Goal: Transaction & Acquisition: Book appointment/travel/reservation

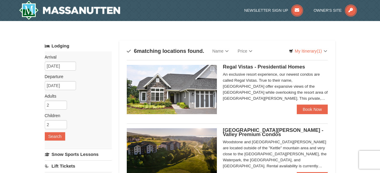
scroll to position [150, 0]
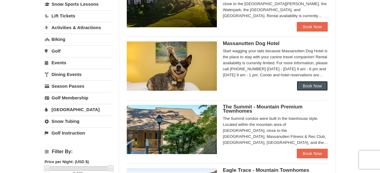
click at [322, 90] on link "Book Now" at bounding box center [312, 86] width 31 height 10
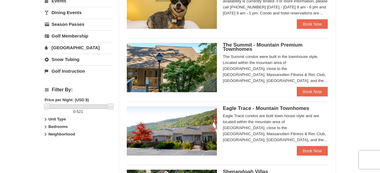
scroll to position [272, 0]
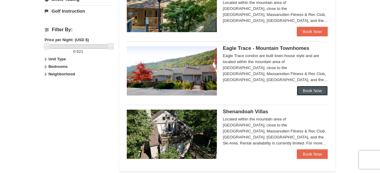
click at [312, 91] on link "Book Now" at bounding box center [312, 91] width 31 height 10
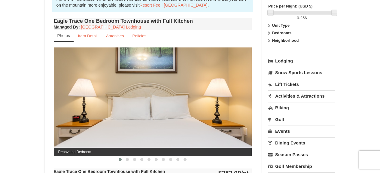
scroll to position [240, 0]
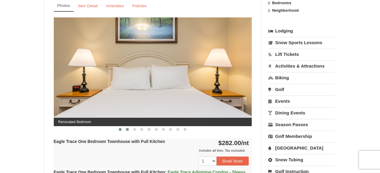
click at [129, 127] on button at bounding box center [127, 129] width 7 height 6
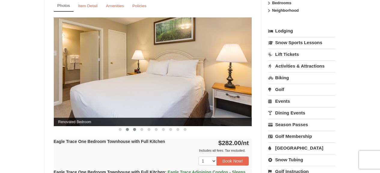
click at [136, 130] on button at bounding box center [134, 129] width 7 height 6
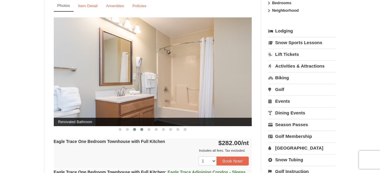
click at [142, 129] on span at bounding box center [141, 129] width 3 height 3
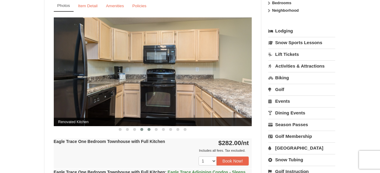
click at [148, 128] on span at bounding box center [148, 129] width 3 height 3
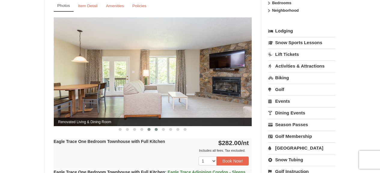
click at [158, 128] on button at bounding box center [155, 129] width 7 height 6
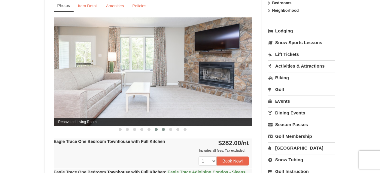
click at [161, 129] on button at bounding box center [163, 129] width 7 height 6
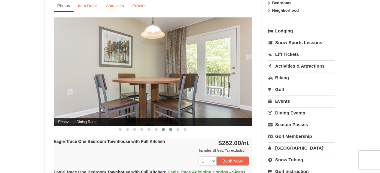
click at [169, 131] on button at bounding box center [170, 129] width 7 height 6
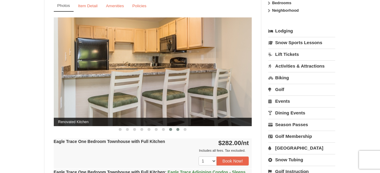
click at [177, 130] on span at bounding box center [177, 129] width 3 height 3
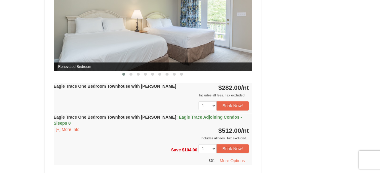
scroll to position [421, 0]
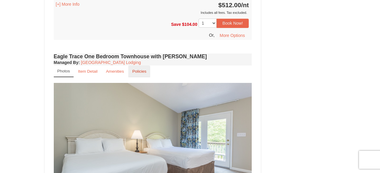
click at [141, 75] on link "Policies" at bounding box center [139, 71] width 22 height 12
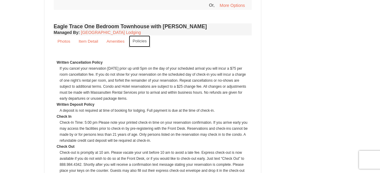
scroll to position [270, 0]
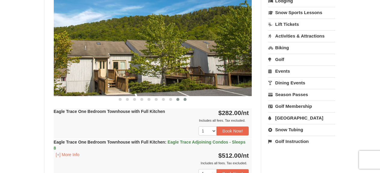
click at [187, 99] on button at bounding box center [184, 99] width 7 height 6
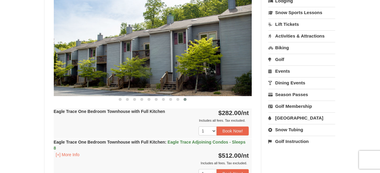
click at [116, 99] on div at bounding box center [153, 99] width 198 height 6
click at [120, 99] on span at bounding box center [120, 99] width 3 height 3
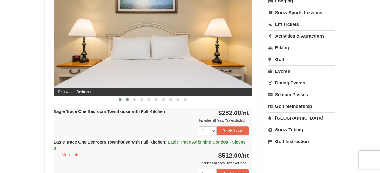
click at [126, 99] on span at bounding box center [127, 99] width 3 height 3
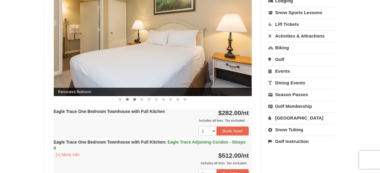
click at [134, 100] on span at bounding box center [134, 99] width 3 height 3
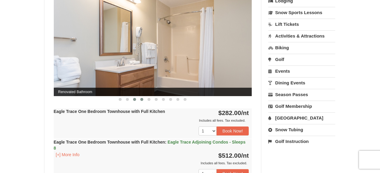
click at [138, 100] on button at bounding box center [141, 99] width 7 height 6
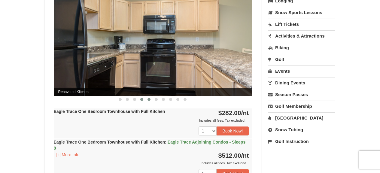
click at [150, 100] on span at bounding box center [148, 99] width 3 height 3
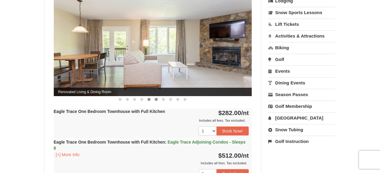
click at [155, 99] on span at bounding box center [156, 99] width 3 height 3
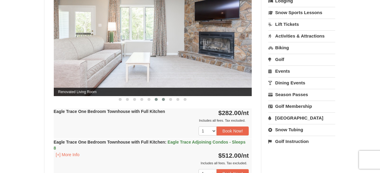
click at [161, 99] on button at bounding box center [163, 99] width 7 height 6
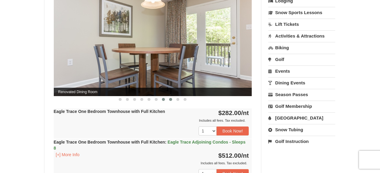
click at [173, 100] on button at bounding box center [170, 99] width 7 height 6
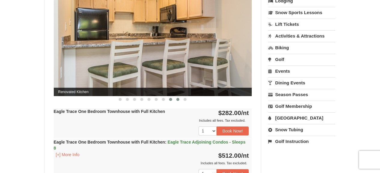
click at [176, 100] on button at bounding box center [177, 99] width 7 height 6
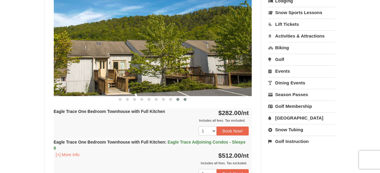
click at [182, 99] on button at bounding box center [184, 99] width 7 height 6
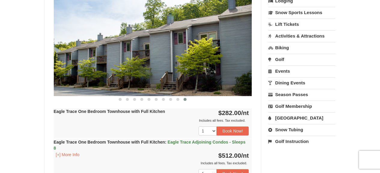
scroll to position [421, 0]
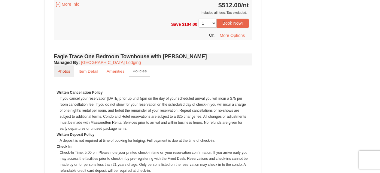
click at [61, 73] on link "Photos" at bounding box center [64, 71] width 20 height 12
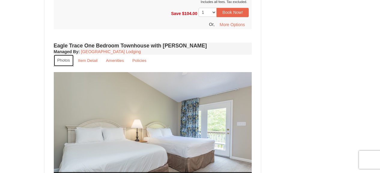
scroll to position [541, 0]
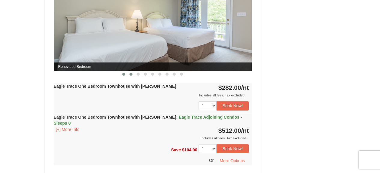
click at [130, 73] on span at bounding box center [130, 74] width 3 height 3
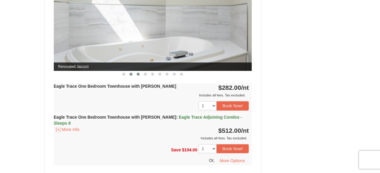
click at [137, 74] on span at bounding box center [138, 74] width 3 height 3
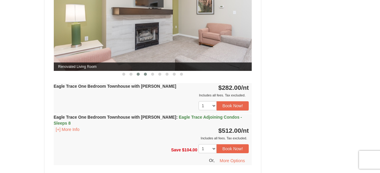
click at [143, 74] on button at bounding box center [145, 74] width 7 height 6
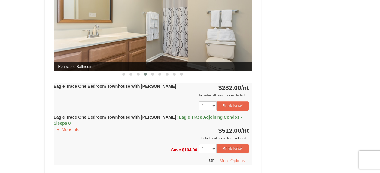
scroll to position [511, 0]
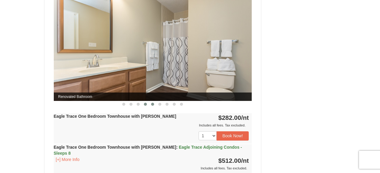
click at [152, 104] on span at bounding box center [152, 104] width 3 height 3
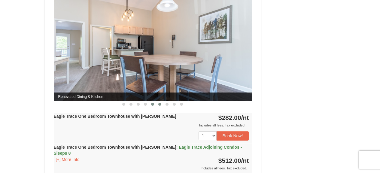
click at [158, 104] on span at bounding box center [159, 104] width 3 height 3
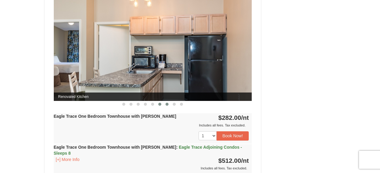
click at [168, 105] on span at bounding box center [166, 104] width 3 height 3
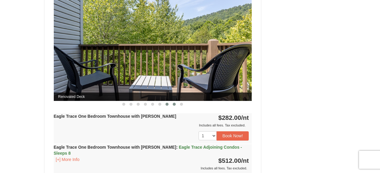
click at [174, 104] on span at bounding box center [174, 104] width 3 height 3
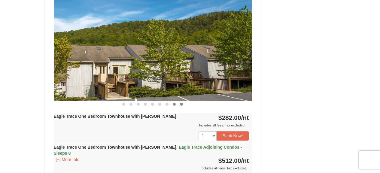
click at [183, 104] on button at bounding box center [181, 104] width 7 height 6
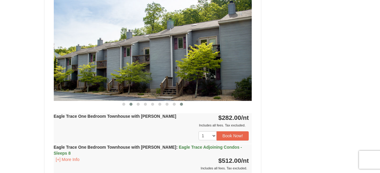
click at [130, 105] on button at bounding box center [130, 104] width 7 height 6
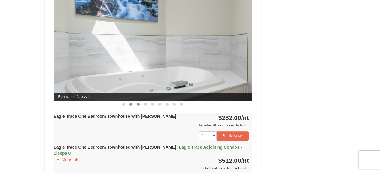
click at [139, 105] on span at bounding box center [138, 104] width 3 height 3
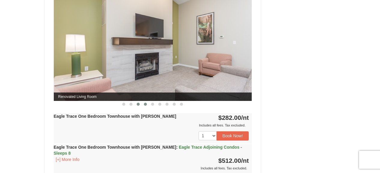
click at [146, 103] on span at bounding box center [145, 104] width 3 height 3
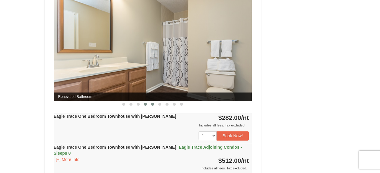
click at [150, 103] on button at bounding box center [152, 104] width 7 height 6
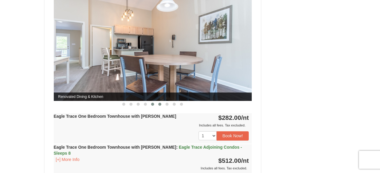
click at [160, 104] on span at bounding box center [159, 104] width 3 height 3
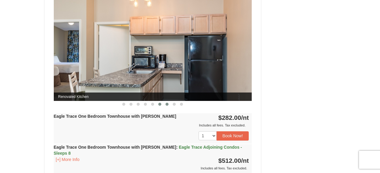
click at [165, 103] on button at bounding box center [166, 104] width 7 height 6
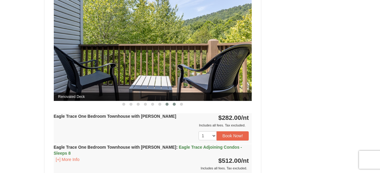
click at [173, 106] on button at bounding box center [174, 104] width 7 height 6
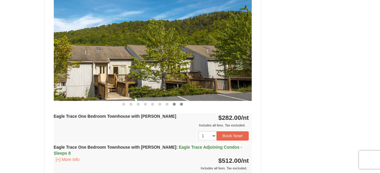
click at [183, 104] on button at bounding box center [181, 104] width 7 height 6
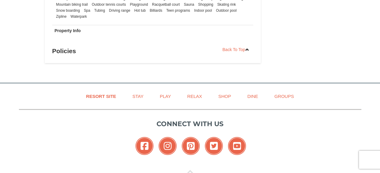
scroll to position [722, 0]
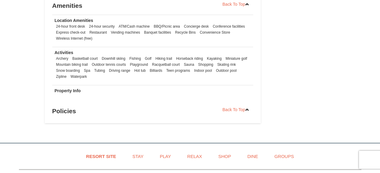
click at [70, 107] on h3 "Policies" at bounding box center [152, 111] width 201 height 12
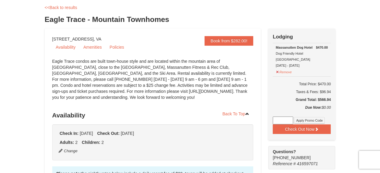
scroll to position [0, 0]
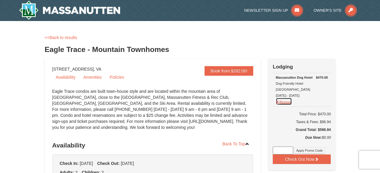
click at [284, 98] on button "Remove" at bounding box center [284, 102] width 16 height 8
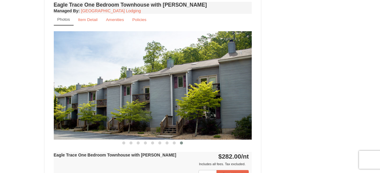
scroll to position [571, 0]
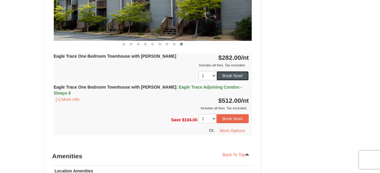
click at [237, 75] on button "Book Now!" at bounding box center [232, 75] width 32 height 9
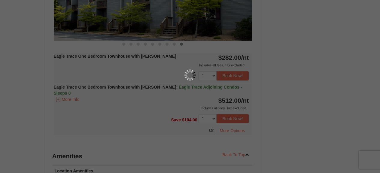
scroll to position [59, 0]
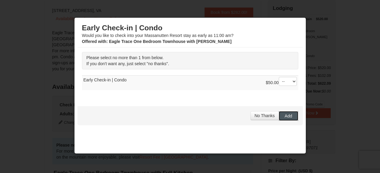
click at [290, 116] on button "Add" at bounding box center [289, 116] width 20 height 10
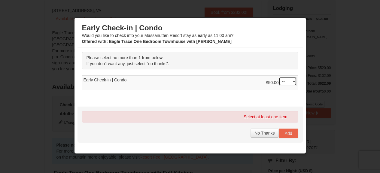
select select "1"
click at [285, 133] on span "Add" at bounding box center [289, 133] width 8 height 5
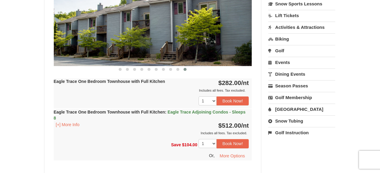
scroll to position [270, 0]
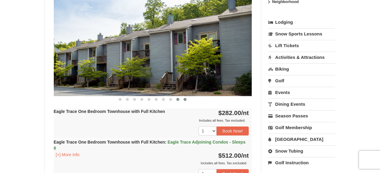
click at [177, 101] on button at bounding box center [177, 99] width 7 height 6
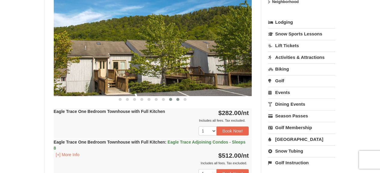
click at [170, 101] on button at bounding box center [170, 99] width 7 height 6
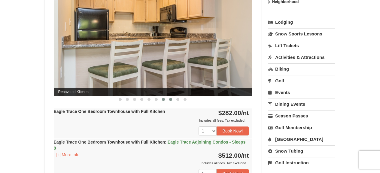
click at [166, 100] on button at bounding box center [163, 99] width 7 height 6
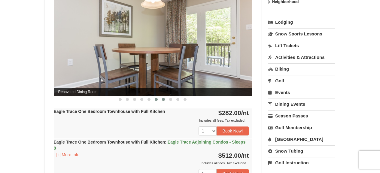
click at [158, 99] on button at bounding box center [155, 99] width 7 height 6
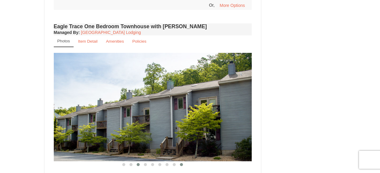
scroll to position [511, 0]
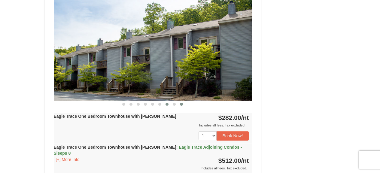
click at [170, 104] on button at bounding box center [166, 104] width 7 height 6
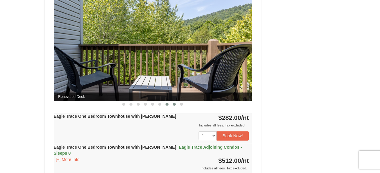
click at [174, 103] on span at bounding box center [174, 104] width 3 height 3
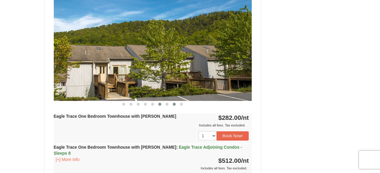
click at [160, 103] on span at bounding box center [159, 104] width 3 height 3
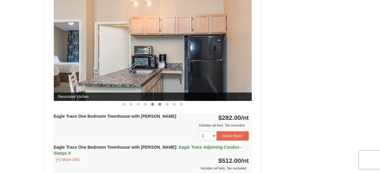
click at [152, 103] on span at bounding box center [152, 104] width 3 height 3
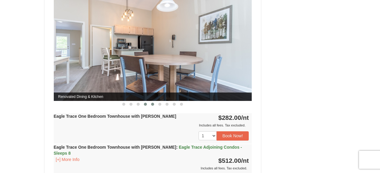
click at [146, 103] on button at bounding box center [145, 104] width 7 height 6
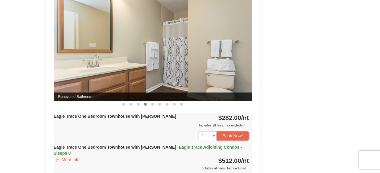
click at [142, 102] on button at bounding box center [145, 104] width 7 height 6
click at [140, 102] on button at bounding box center [137, 104] width 7 height 6
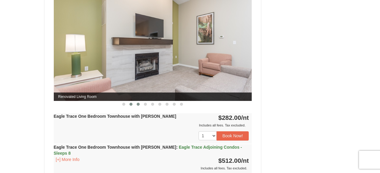
click at [133, 103] on button at bounding box center [130, 104] width 7 height 6
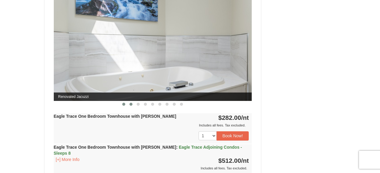
click at [124, 103] on span at bounding box center [123, 104] width 3 height 3
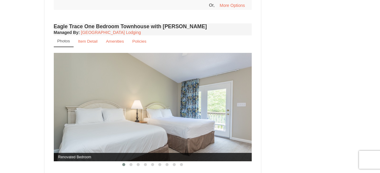
scroll to position [481, 0]
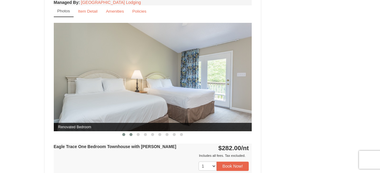
click at [133, 133] on button at bounding box center [130, 134] width 7 height 6
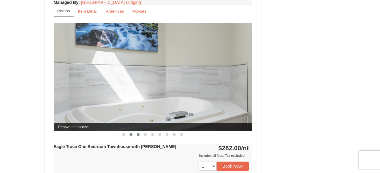
click at [137, 135] on button at bounding box center [137, 134] width 7 height 6
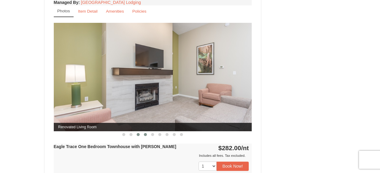
click at [146, 135] on span at bounding box center [145, 134] width 3 height 3
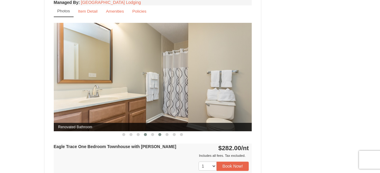
click at [156, 135] on button at bounding box center [159, 134] width 7 height 6
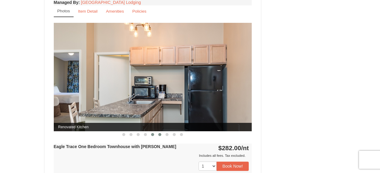
click at [153, 134] on span at bounding box center [152, 134] width 3 height 3
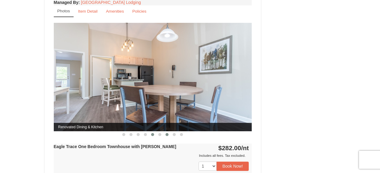
click at [169, 134] on button at bounding box center [166, 134] width 7 height 6
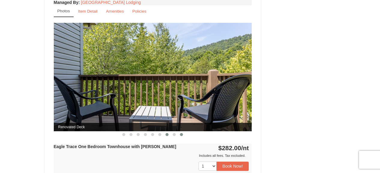
click at [181, 133] on span at bounding box center [181, 134] width 3 height 3
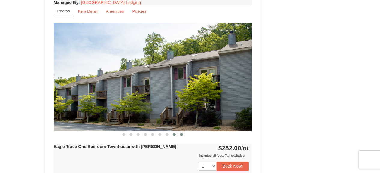
click at [174, 135] on span at bounding box center [174, 134] width 3 height 3
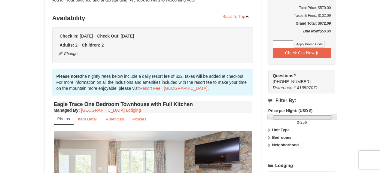
scroll to position [0, 0]
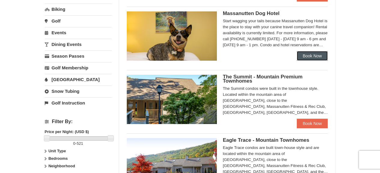
click at [306, 58] on link "Book Now" at bounding box center [312, 56] width 31 height 10
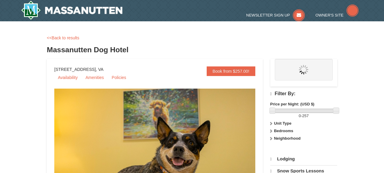
select select "10"
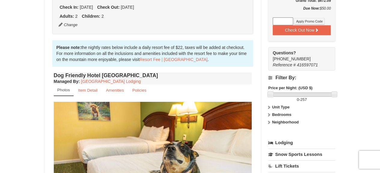
scroll to position [270, 0]
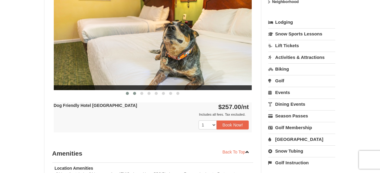
click at [137, 91] on button at bounding box center [134, 93] width 7 height 6
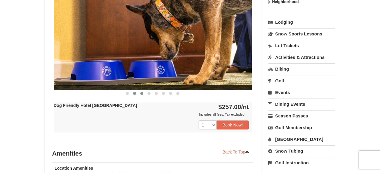
click at [145, 95] on button at bounding box center [141, 93] width 7 height 6
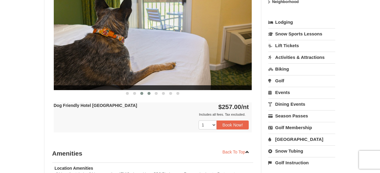
click at [149, 93] on span at bounding box center [148, 93] width 3 height 3
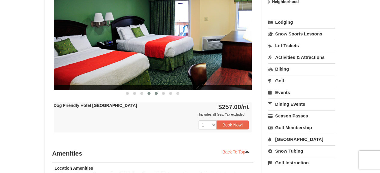
click at [155, 93] on span at bounding box center [156, 93] width 3 height 3
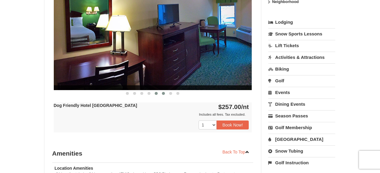
click at [163, 92] on span at bounding box center [163, 93] width 3 height 3
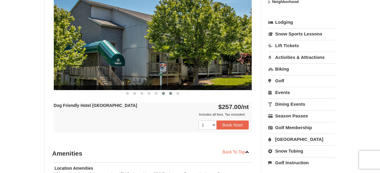
click at [171, 92] on span at bounding box center [170, 93] width 3 height 3
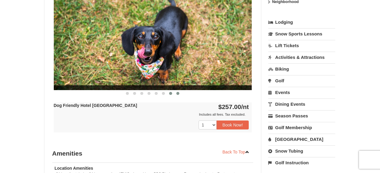
click at [177, 92] on span at bounding box center [177, 93] width 3 height 3
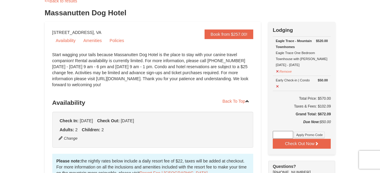
scroll to position [277, 0]
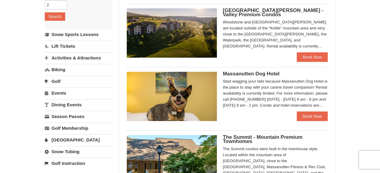
scroll to position [150, 0]
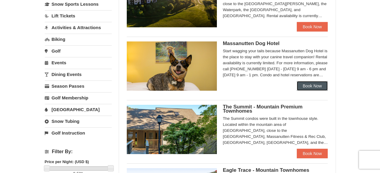
click at [303, 82] on link "Book Now" at bounding box center [312, 86] width 31 height 10
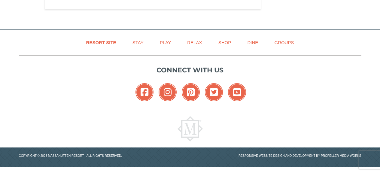
scroll to position [309, 0]
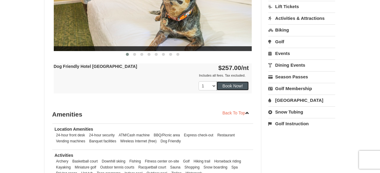
click at [223, 84] on button "Book Now!" at bounding box center [232, 85] width 32 height 9
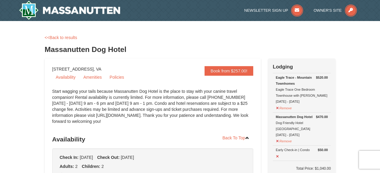
scroll to position [30, 0]
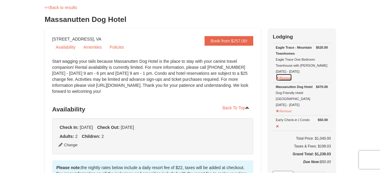
click at [286, 79] on button "Remove" at bounding box center [284, 78] width 16 height 8
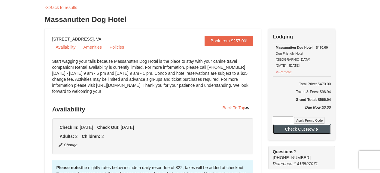
click at [294, 124] on button "Check Out Now" at bounding box center [302, 129] width 58 height 10
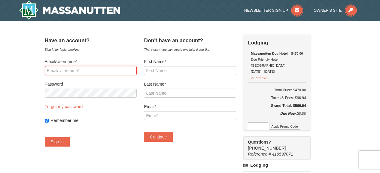
click at [87, 71] on input "Email/Username*" at bounding box center [91, 70] width 92 height 9
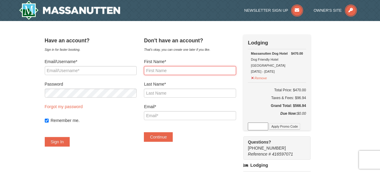
click at [197, 70] on input "First Name*" at bounding box center [190, 70] width 92 height 9
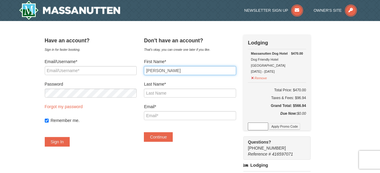
type input "[PERSON_NAME]"
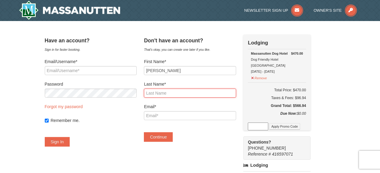
type input "f"
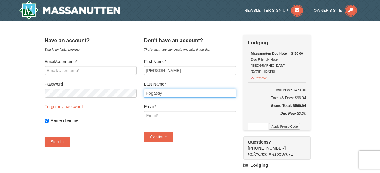
type input "Fogassy"
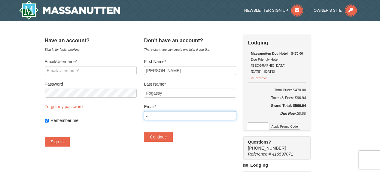
type input "a"
type input "[EMAIL_ADDRESS][DOMAIN_NAME]"
click at [144, 132] on button "Continue" at bounding box center [158, 137] width 29 height 10
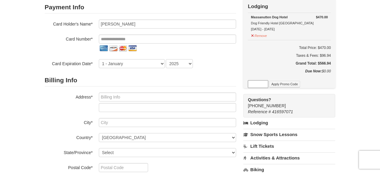
scroll to position [30, 0]
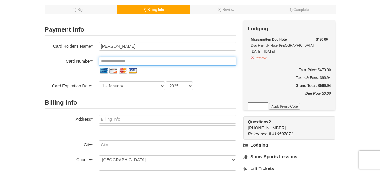
click at [132, 58] on input "tel" at bounding box center [167, 61] width 137 height 9
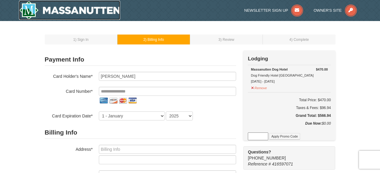
click at [43, 14] on img at bounding box center [69, 10] width 101 height 19
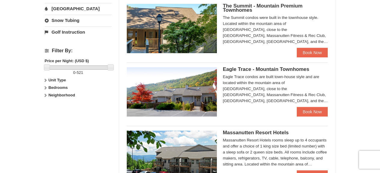
scroll to position [270, 0]
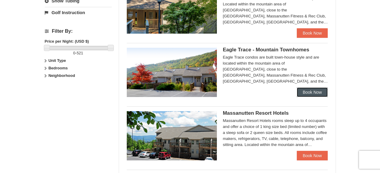
click at [315, 92] on link "Book Now" at bounding box center [312, 92] width 31 height 10
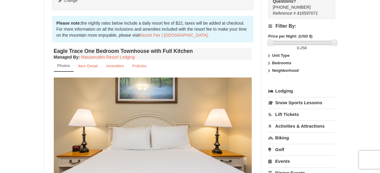
scroll to position [60, 0]
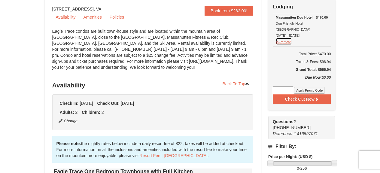
click at [291, 38] on button "Remove" at bounding box center [284, 42] width 16 height 8
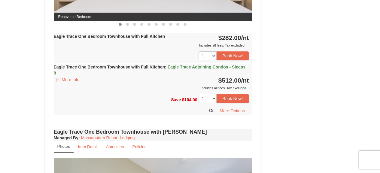
scroll to position [270, 0]
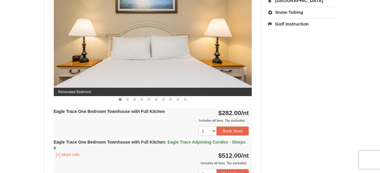
click at [123, 99] on button at bounding box center [119, 99] width 7 height 6
click at [127, 99] on span at bounding box center [127, 99] width 3 height 3
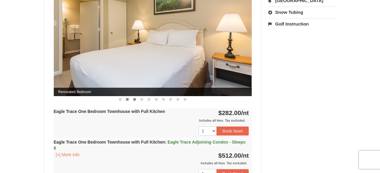
click at [133, 100] on span at bounding box center [134, 99] width 3 height 3
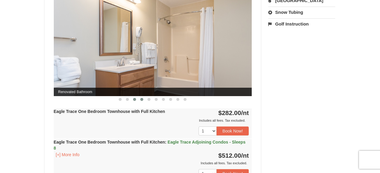
click at [142, 100] on span at bounding box center [141, 99] width 3 height 3
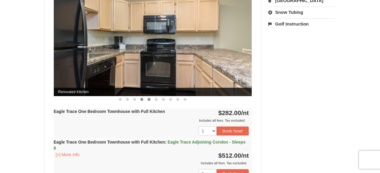
scroll to position [0, 0]
click at [149, 99] on span at bounding box center [148, 99] width 3 height 3
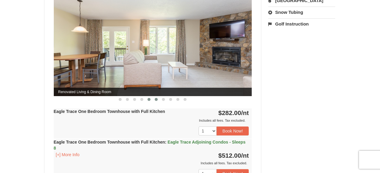
click at [158, 101] on button at bounding box center [155, 99] width 7 height 6
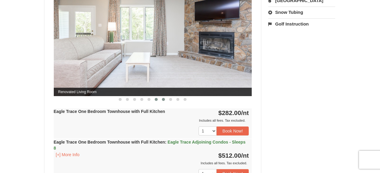
click at [162, 101] on button at bounding box center [163, 99] width 7 height 6
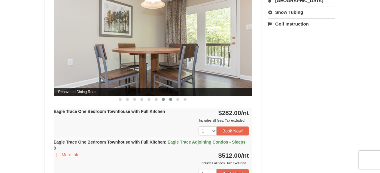
click at [168, 102] on button at bounding box center [170, 99] width 7 height 6
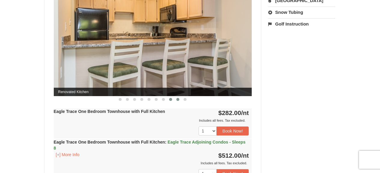
click at [176, 102] on button at bounding box center [177, 99] width 7 height 6
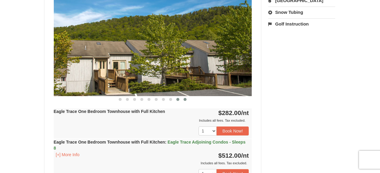
click at [184, 100] on span at bounding box center [184, 99] width 3 height 3
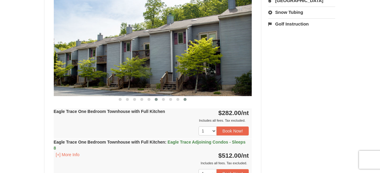
click at [159, 102] on button at bounding box center [155, 99] width 7 height 6
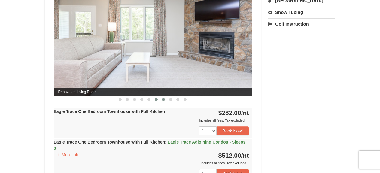
click at [163, 101] on button at bounding box center [163, 99] width 7 height 6
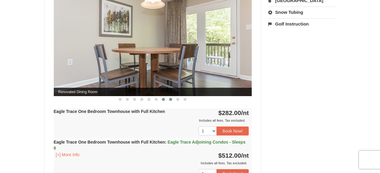
click at [171, 100] on span at bounding box center [170, 99] width 3 height 3
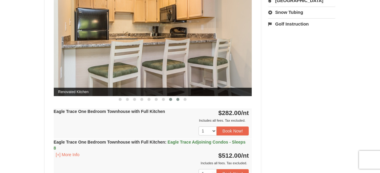
click at [177, 99] on span at bounding box center [177, 99] width 3 height 3
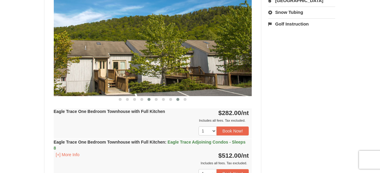
click at [149, 101] on button at bounding box center [148, 99] width 7 height 6
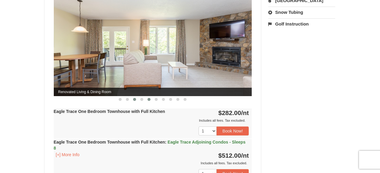
click at [137, 101] on button at bounding box center [134, 99] width 7 height 6
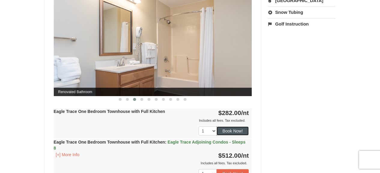
click at [223, 128] on button "Book Now!" at bounding box center [232, 130] width 32 height 9
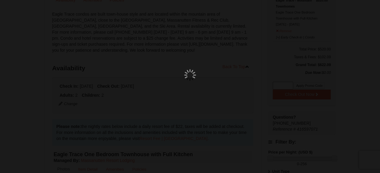
scroll to position [59, 0]
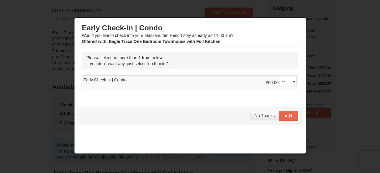
drag, startPoint x: 267, startPoint y: 85, endPoint x: 271, endPoint y: 83, distance: 4.5
click at [271, 83] on div "$50.00 -- 01" at bounding box center [281, 83] width 31 height 12
select select "1"
click at [286, 120] on button "Add" at bounding box center [289, 116] width 20 height 10
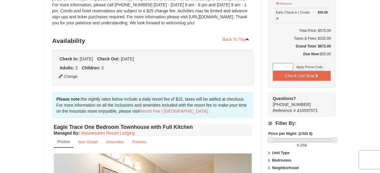
scroll to position [58, 0]
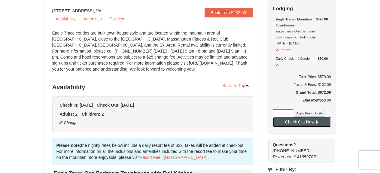
click at [306, 124] on button "Check Out Now" at bounding box center [302, 122] width 58 height 10
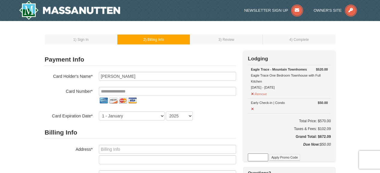
scroll to position [60, 0]
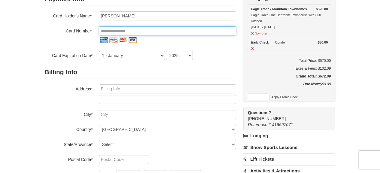
click at [122, 27] on input "tel" at bounding box center [167, 30] width 137 height 9
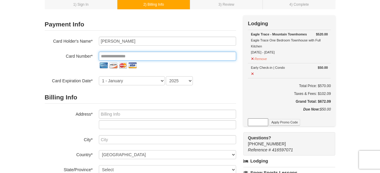
scroll to position [30, 0]
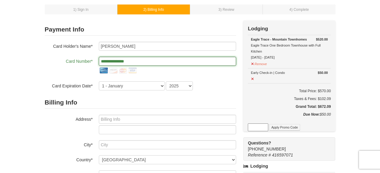
type input "**********"
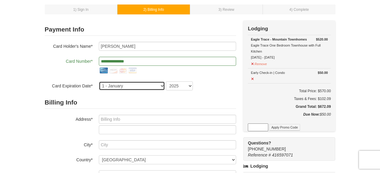
select select "8"
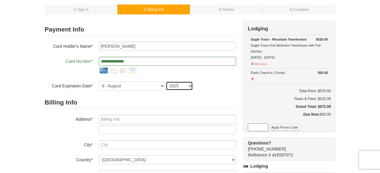
select select "2029"
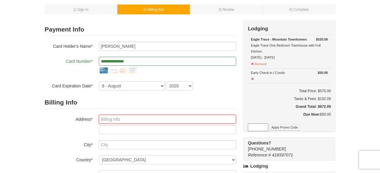
click at [159, 120] on input "text" at bounding box center [167, 119] width 137 height 9
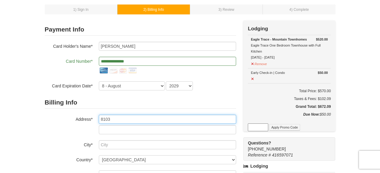
type input "8103"
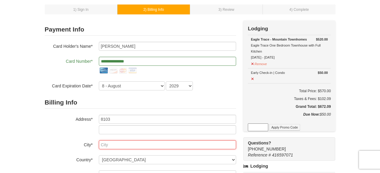
type input "o"
type input "O"
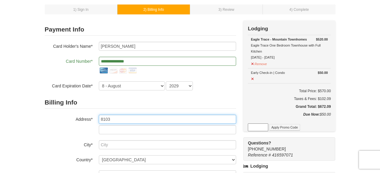
click at [159, 120] on input "8103" at bounding box center [167, 119] width 137 height 9
type input "[STREET_ADDRESS]"
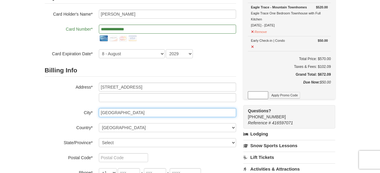
scroll to position [121, 0]
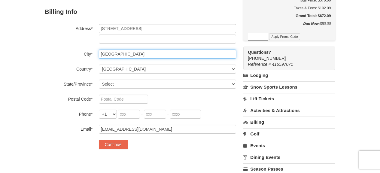
type input "[GEOGRAPHIC_DATA]"
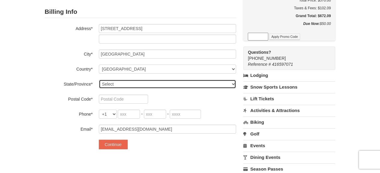
select select "CA"
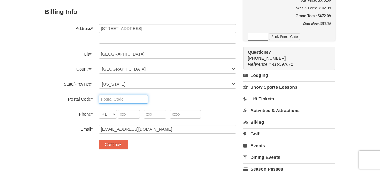
click at [101, 96] on input "text" at bounding box center [123, 99] width 49 height 9
type input "22039"
click at [125, 113] on input "tel" at bounding box center [129, 114] width 22 height 9
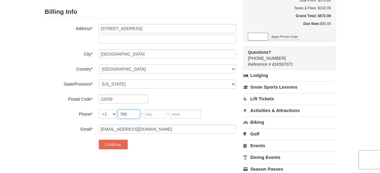
type input "760"
click at [164, 115] on input "tel" at bounding box center [155, 114] width 22 height 9
type input "975"
click at [176, 114] on input "tel" at bounding box center [185, 114] width 31 height 9
type input "2168"
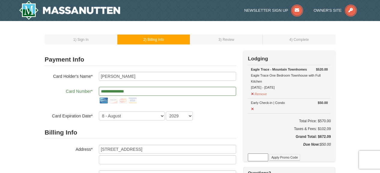
scroll to position [181, 0]
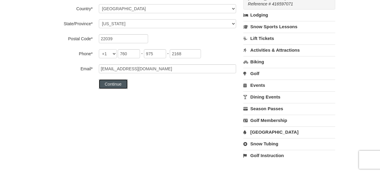
click at [105, 81] on button "Continue" at bounding box center [113, 84] width 29 height 10
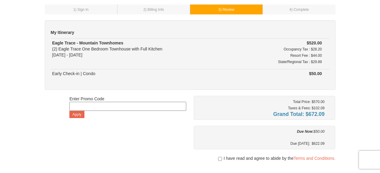
scroll to position [60, 0]
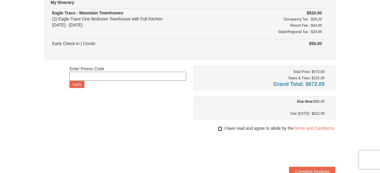
click at [218, 129] on input "checkbox" at bounding box center [220, 128] width 4 height 5
checkbox input "true"
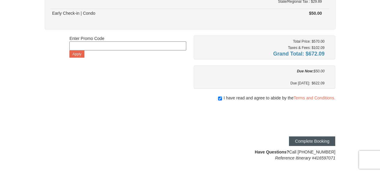
click at [315, 142] on button "Complete Booking" at bounding box center [312, 141] width 46 height 10
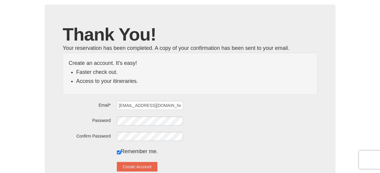
scroll to position [60, 0]
